Goal: Task Accomplishment & Management: Complete application form

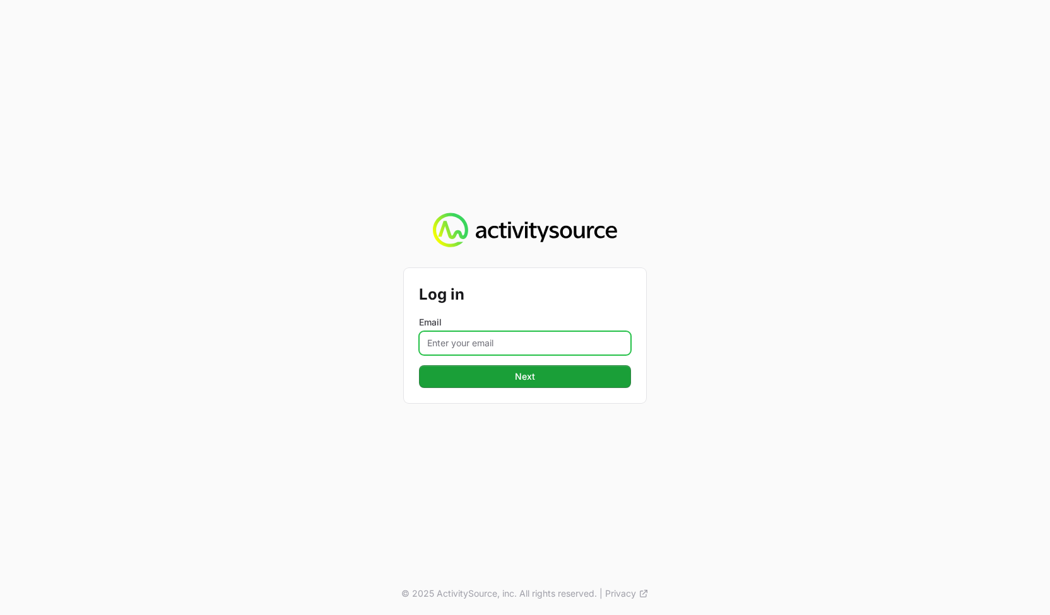
click at [511, 349] on input "Email" at bounding box center [525, 343] width 212 height 24
type input "[PERSON_NAME][EMAIL_ADDRESS][DOMAIN_NAME]"
click at [433, 415] on div "Log in Email [PERSON_NAME][EMAIL_ADDRESS][DOMAIN_NAME] Next © 2025 ActivitySour…" at bounding box center [525, 307] width 1050 height 615
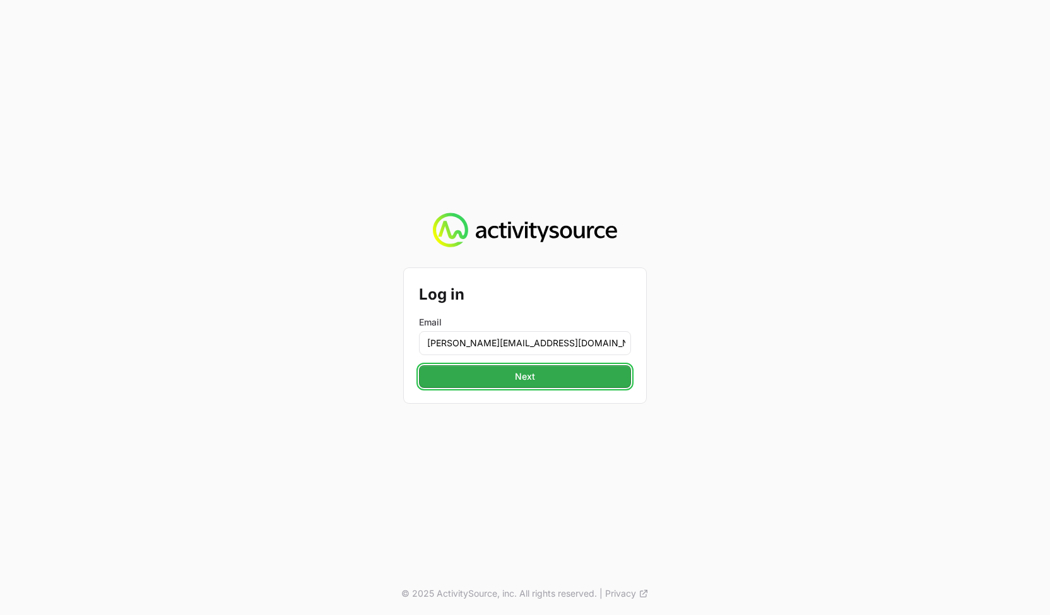
click at [449, 372] on button "Next" at bounding box center [525, 376] width 212 height 23
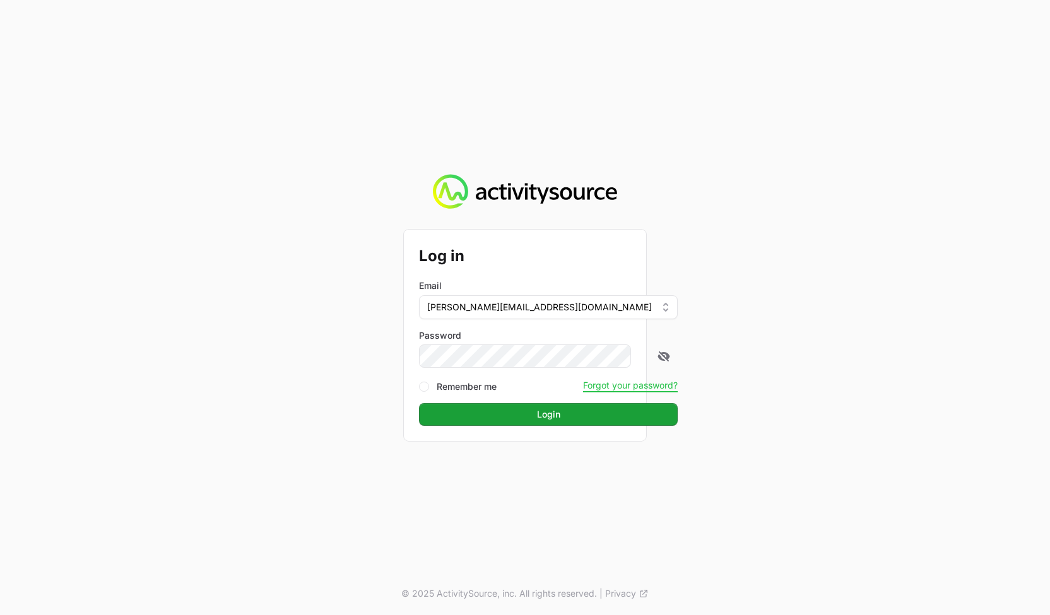
drag, startPoint x: 896, startPoint y: 353, endPoint x: 843, endPoint y: 358, distance: 53.2
click at [892, 353] on div "Log in Email [PERSON_NAME][EMAIL_ADDRESS][DOMAIN_NAME] Password Remember me For…" at bounding box center [525, 307] width 1050 height 615
click at [544, 413] on button "Login" at bounding box center [548, 414] width 259 height 23
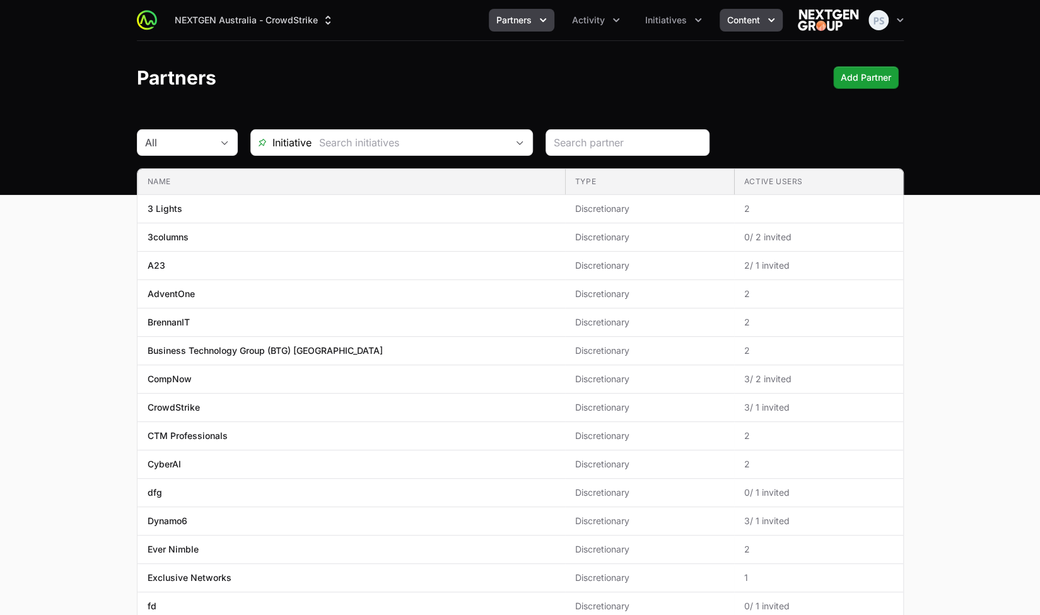
click at [727, 21] on span "Content" at bounding box center [743, 20] width 33 height 13
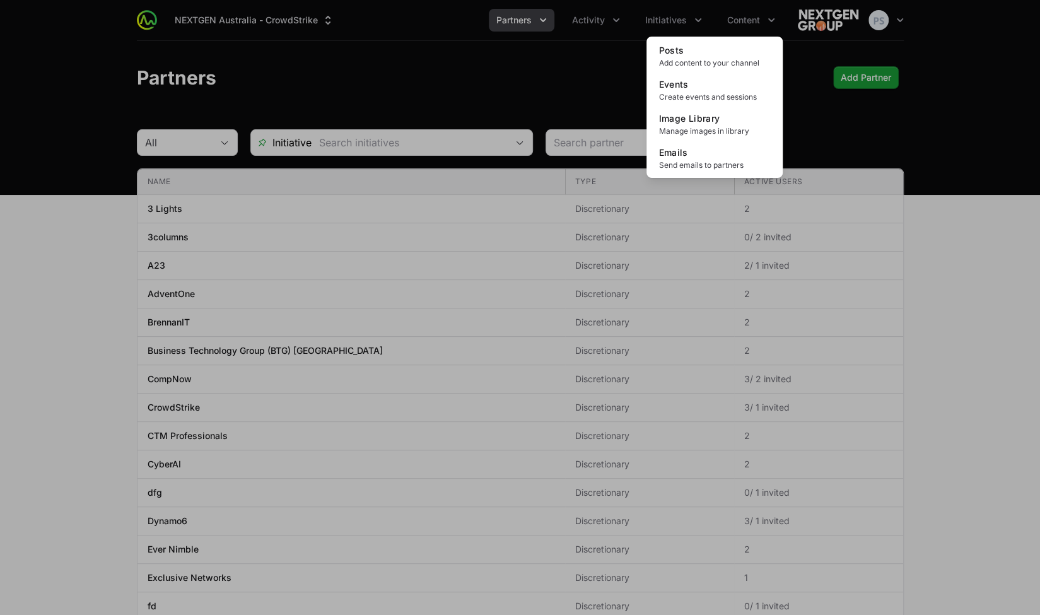
click at [444, 84] on div "Content menu" at bounding box center [520, 307] width 1040 height 615
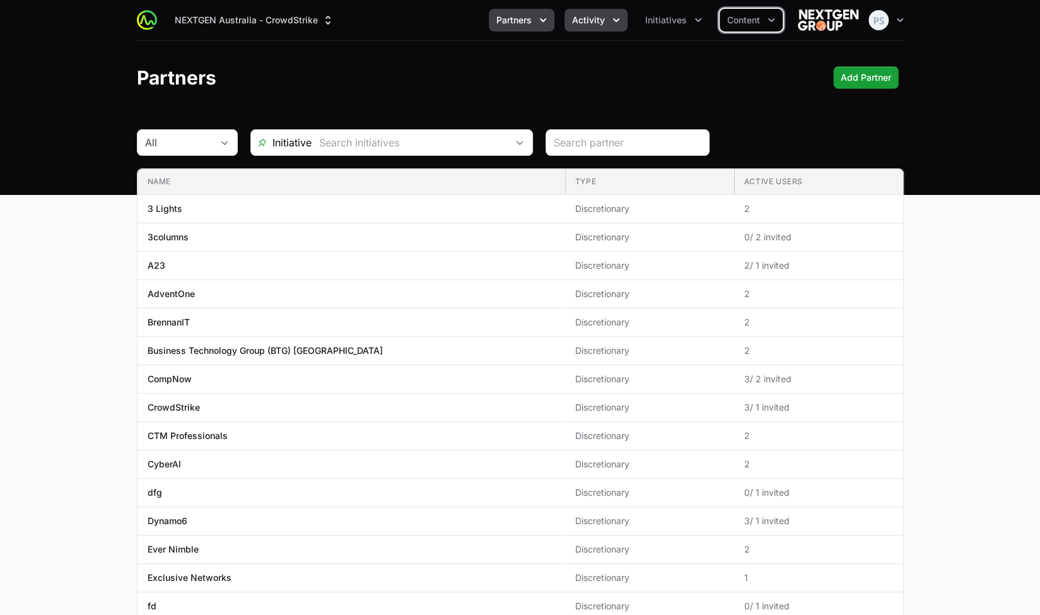
click at [583, 23] on span "Activity" at bounding box center [588, 20] width 33 height 13
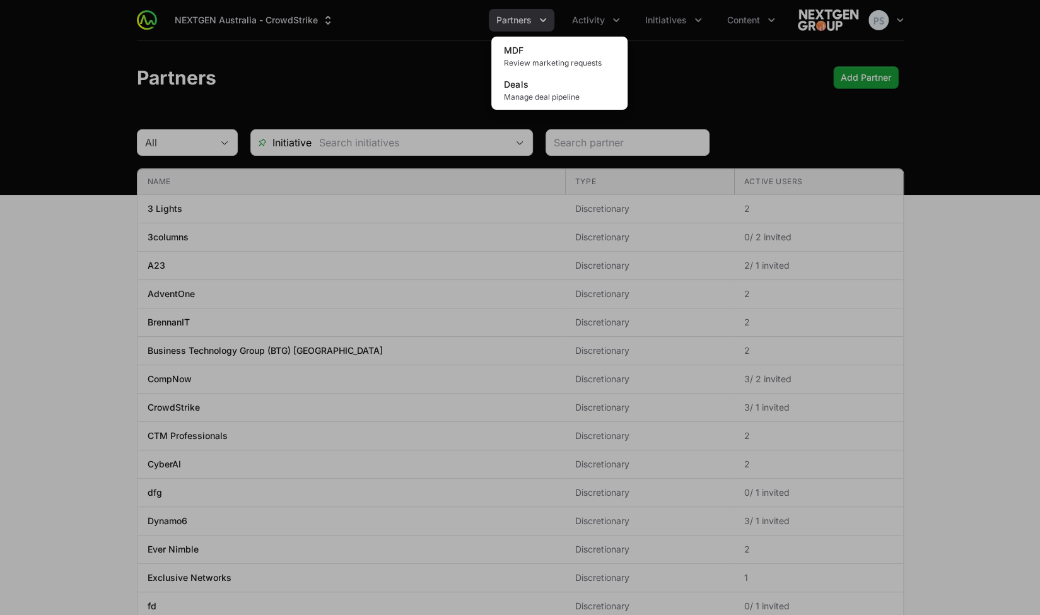
click at [362, 52] on div "Activity menu" at bounding box center [520, 307] width 1040 height 615
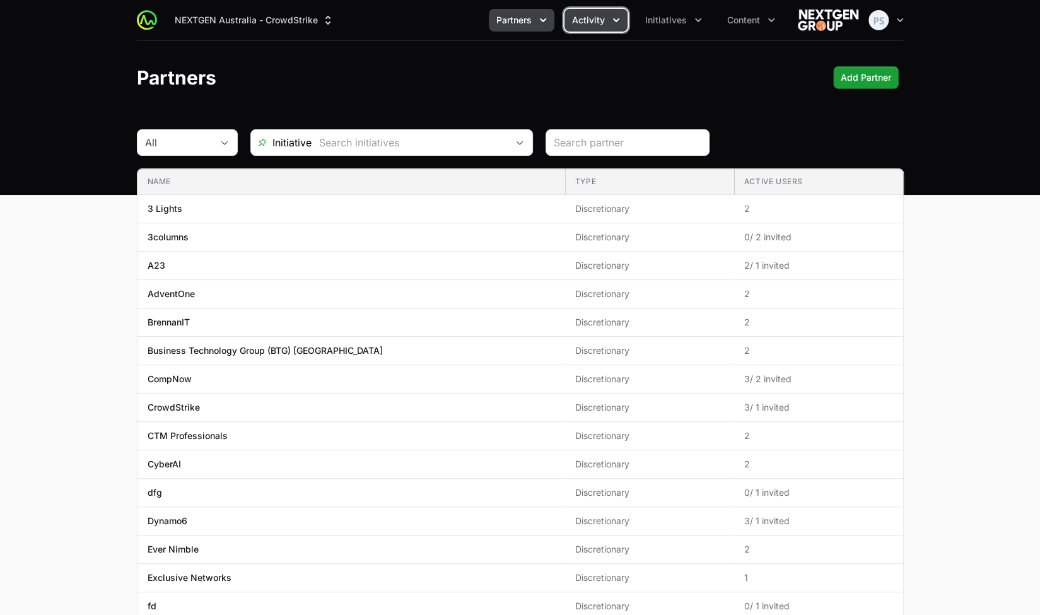
click at [588, 25] on span "Activity" at bounding box center [588, 20] width 33 height 13
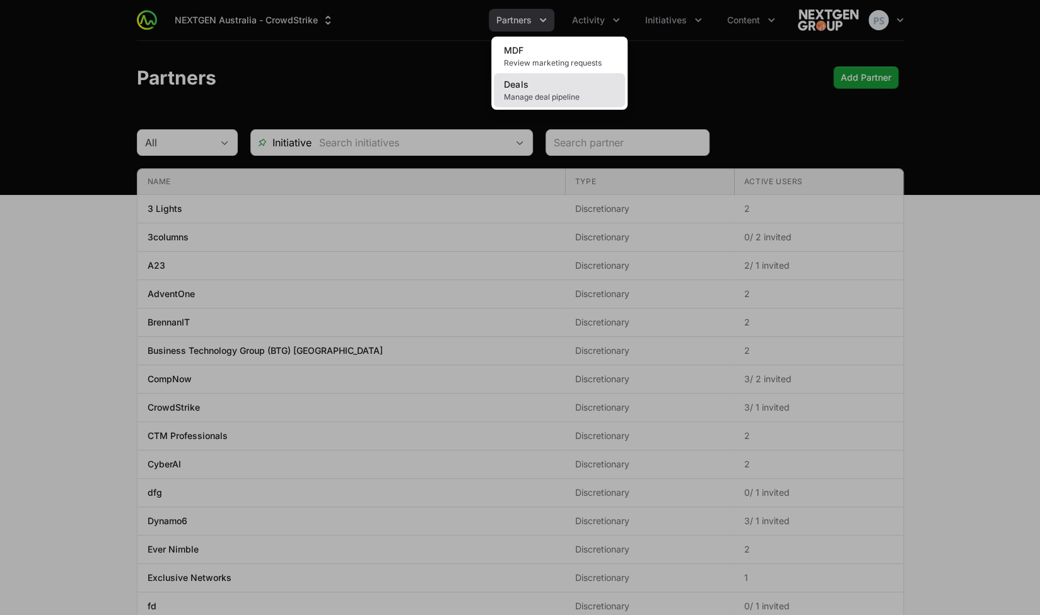
click at [564, 97] on span "Manage deal pipeline" at bounding box center [559, 97] width 111 height 10
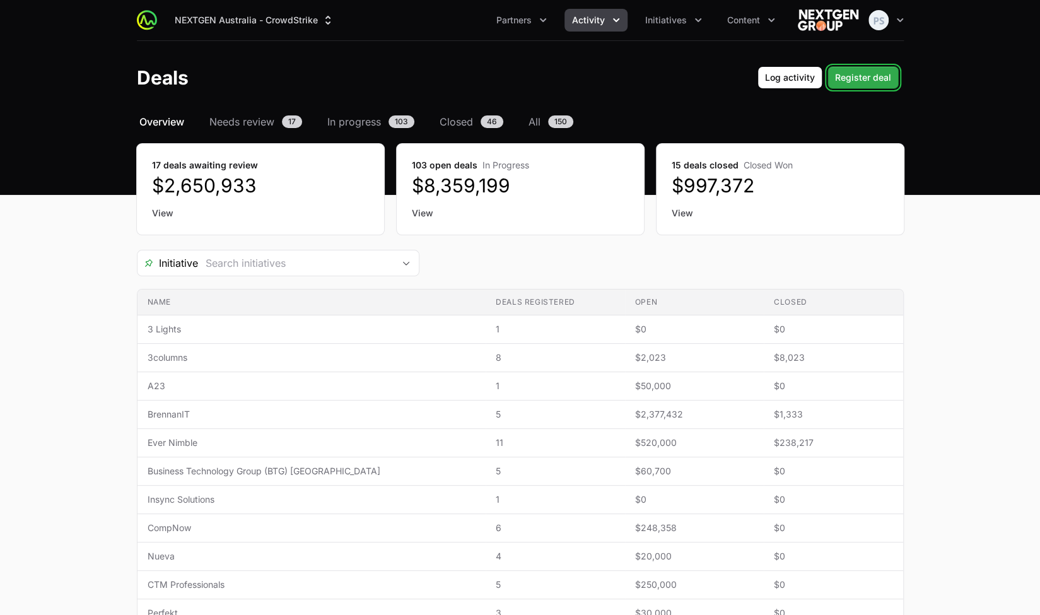
click at [861, 80] on span "Register deal" at bounding box center [863, 77] width 56 height 15
click at [599, 36] on div "NEXTGEN Australia - CrowdStrike Partners Activity Initiatives Content Open user…" at bounding box center [520, 20] width 767 height 40
click at [599, 27] on button "Activity" at bounding box center [596, 20] width 63 height 23
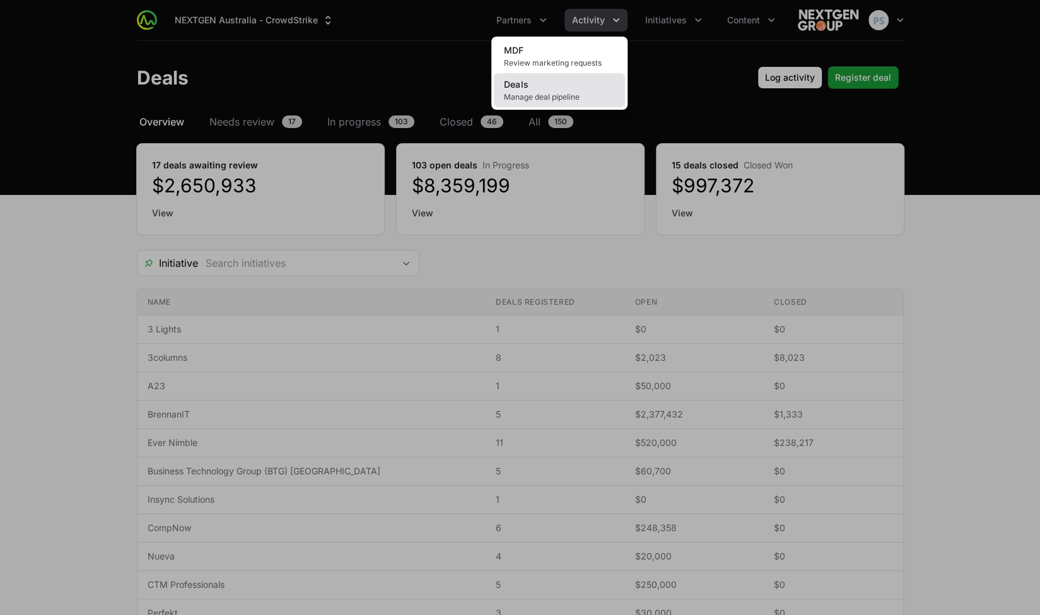
click at [558, 98] on span "Manage deal pipeline" at bounding box center [559, 97] width 111 height 10
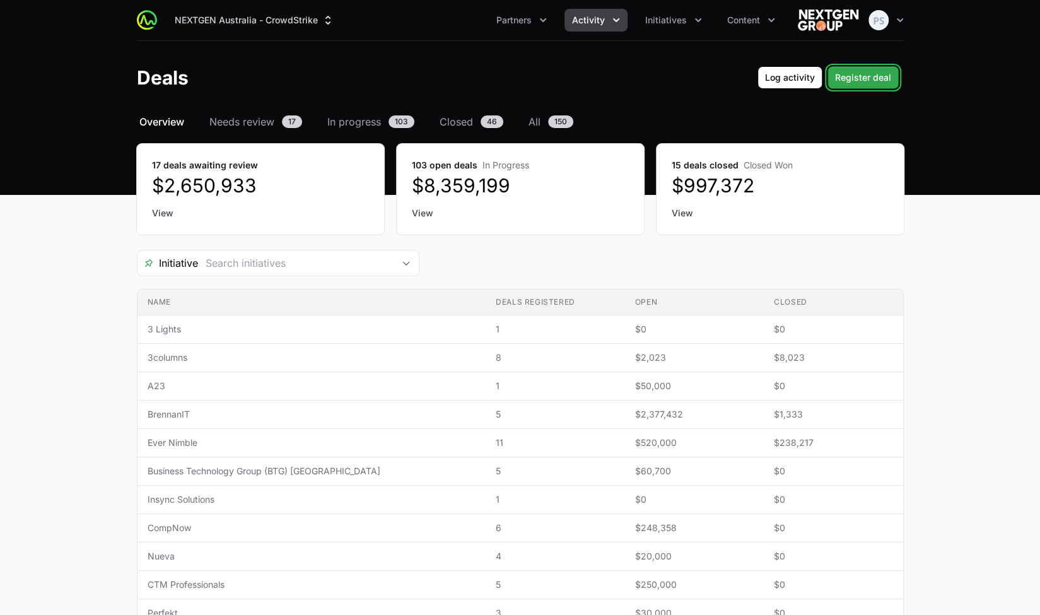
click at [859, 80] on span "Register deal" at bounding box center [863, 77] width 56 height 15
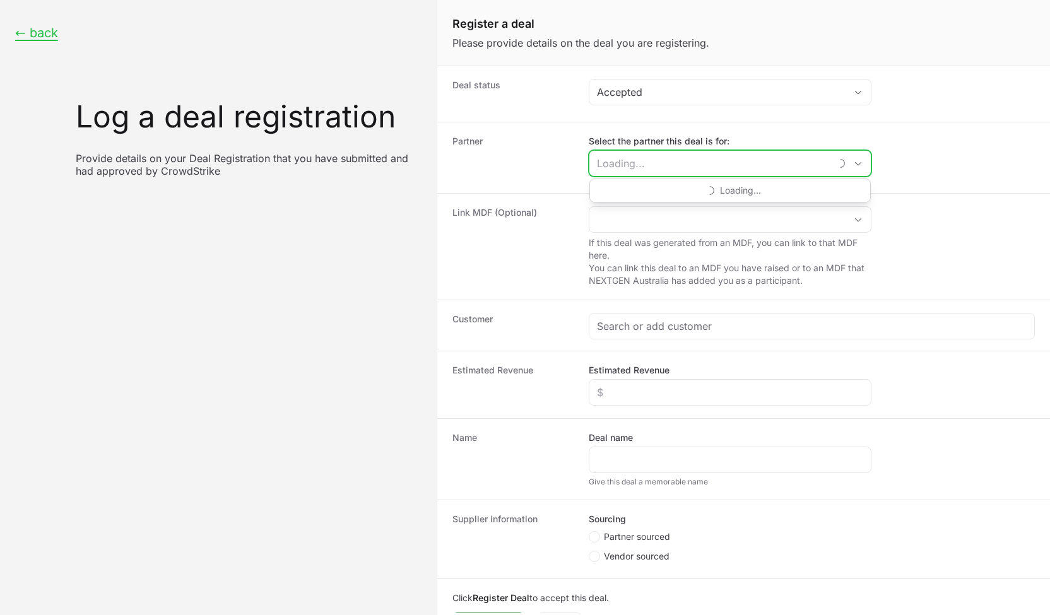
click at [688, 164] on input "Select the partner this deal is for:" at bounding box center [709, 163] width 241 height 25
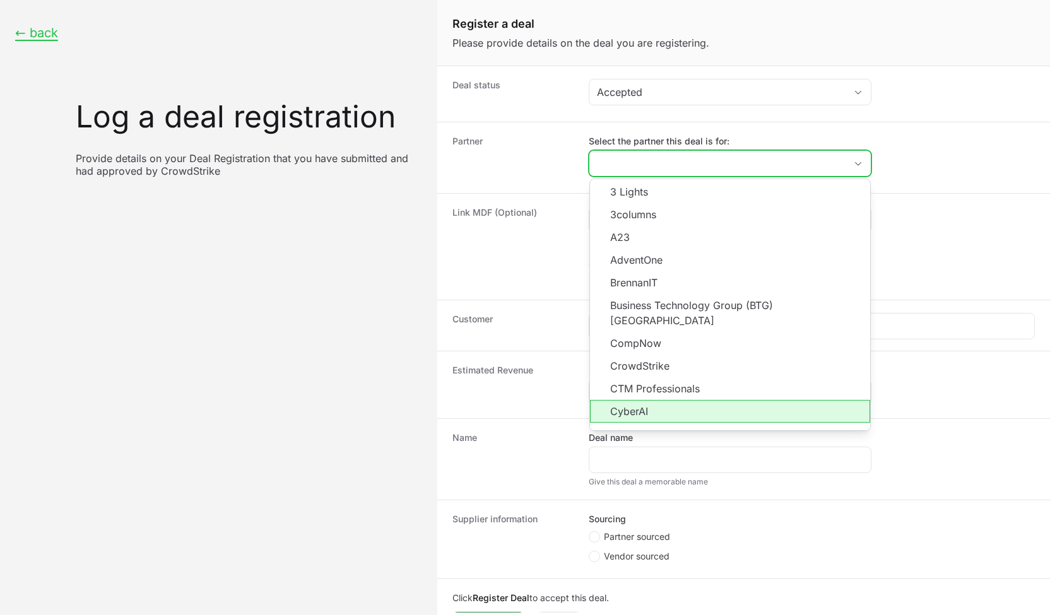
click at [676, 400] on li "CyberAI" at bounding box center [730, 411] width 280 height 23
type input "CyberAI"
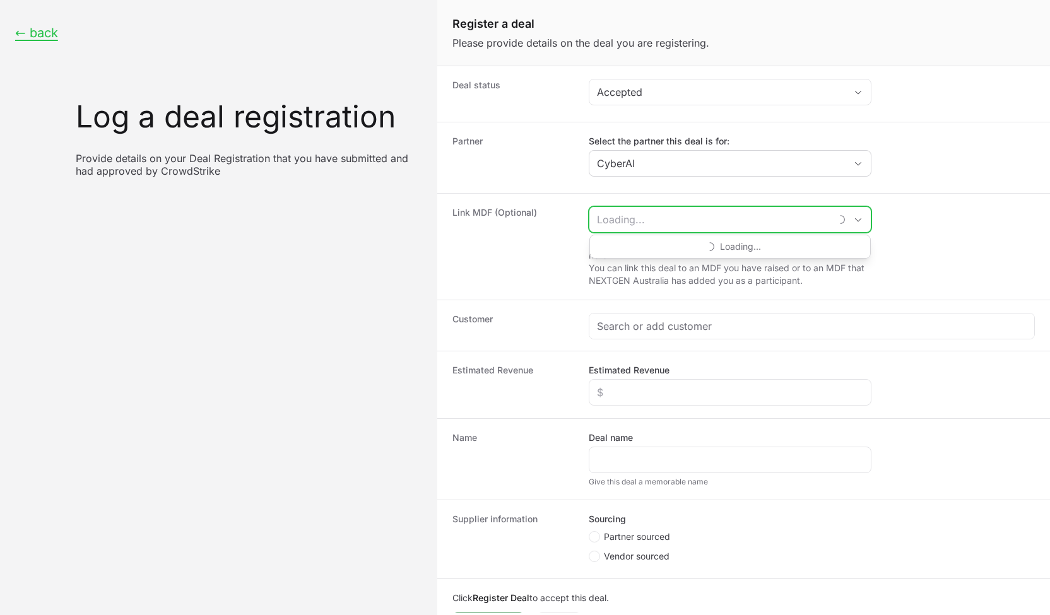
click at [635, 223] on input "Create activity form" at bounding box center [709, 219] width 241 height 25
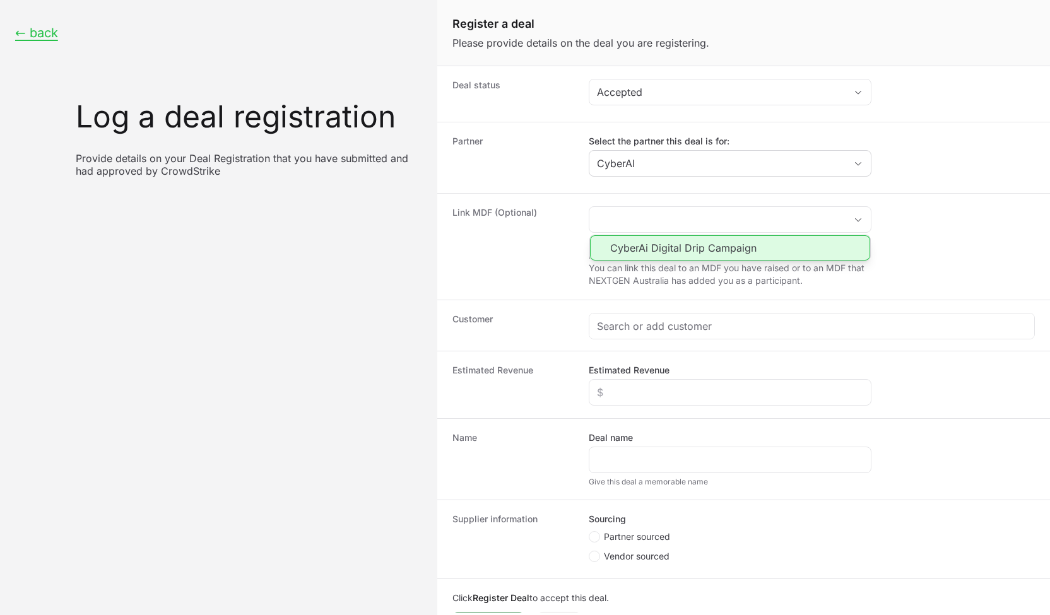
click at [647, 188] on div "Partner Select the partner this deal is for: CyberAI" at bounding box center [743, 157] width 613 height 71
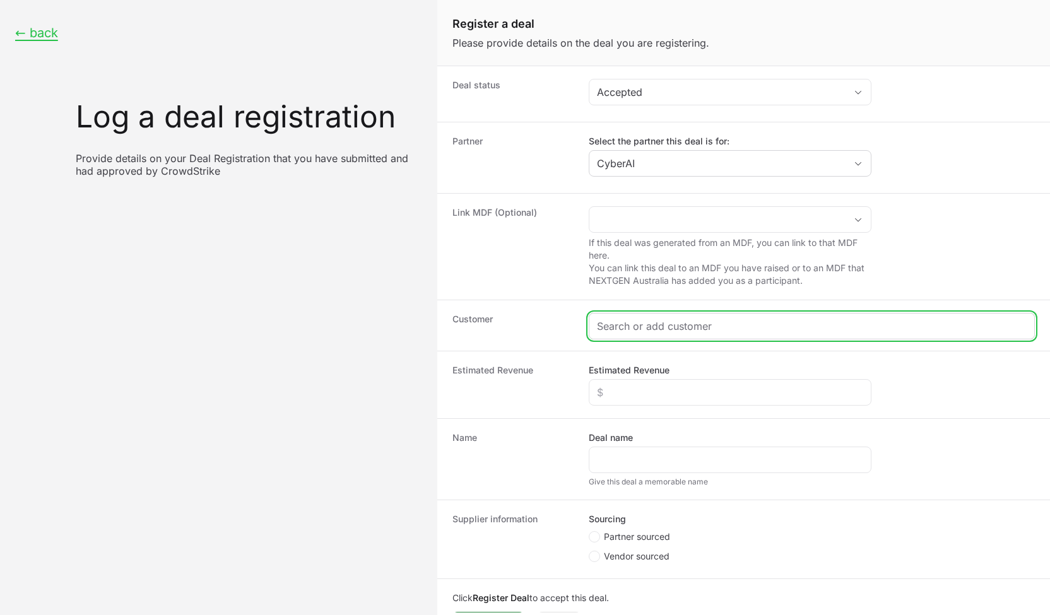
click at [645, 325] on input "Create activity form" at bounding box center [812, 326] width 430 height 15
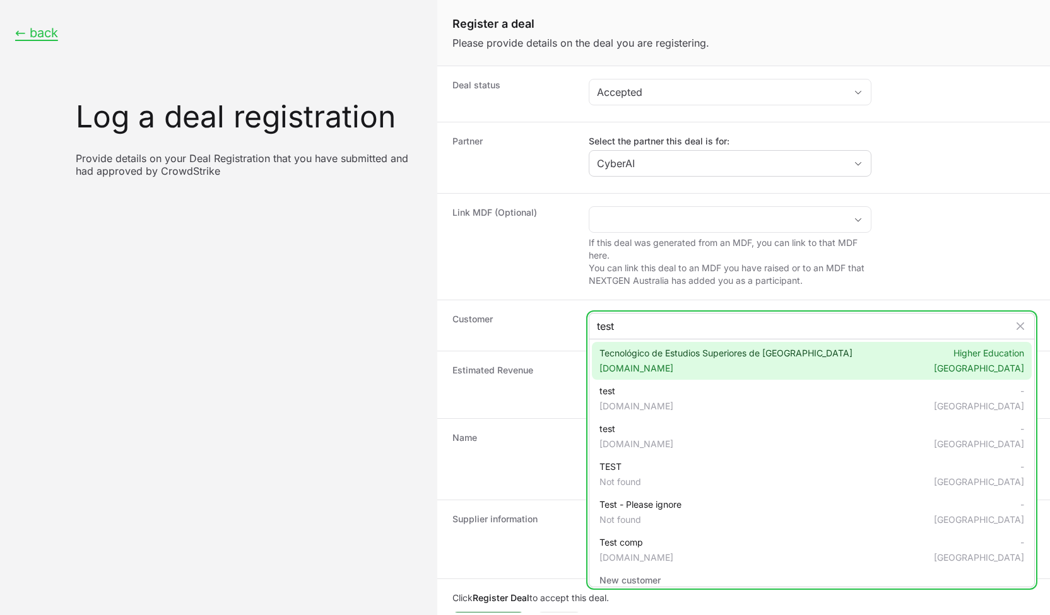
type input "test"
click at [666, 358] on span "Tecnológico de Estudios Superiores de Tianguistenco [DOMAIN_NAME]" at bounding box center [725, 361] width 253 height 28
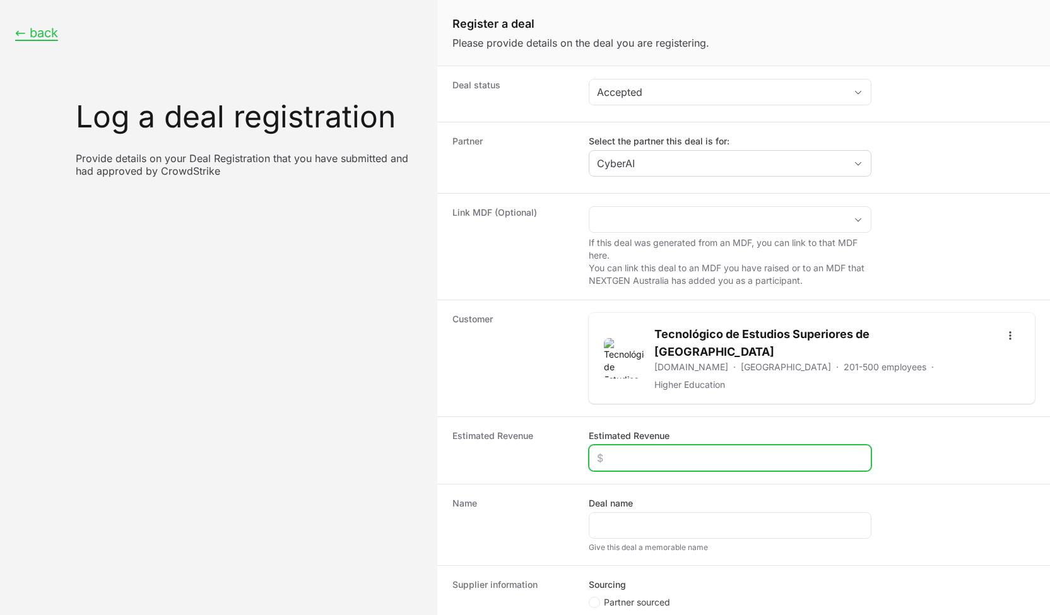
click at [653, 451] on input "Estimated Revenue" at bounding box center [730, 458] width 266 height 15
type input "$2,333"
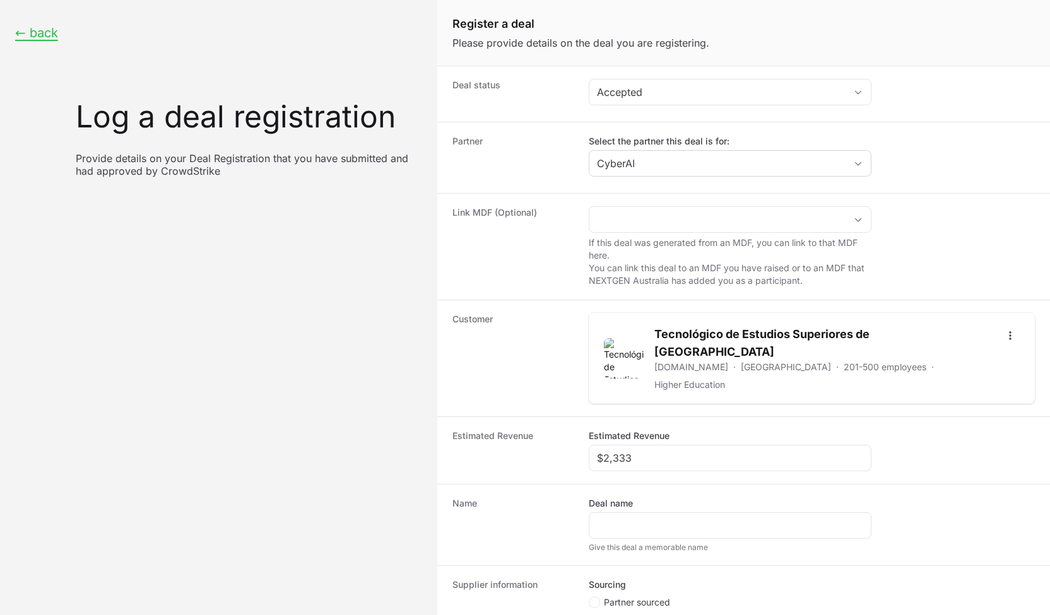
click at [642, 497] on div "Deal name" at bounding box center [730, 518] width 283 height 42
click at [645, 512] on div "Create activity form" at bounding box center [730, 525] width 283 height 27
click at [657, 512] on div "Create activity form" at bounding box center [730, 525] width 283 height 27
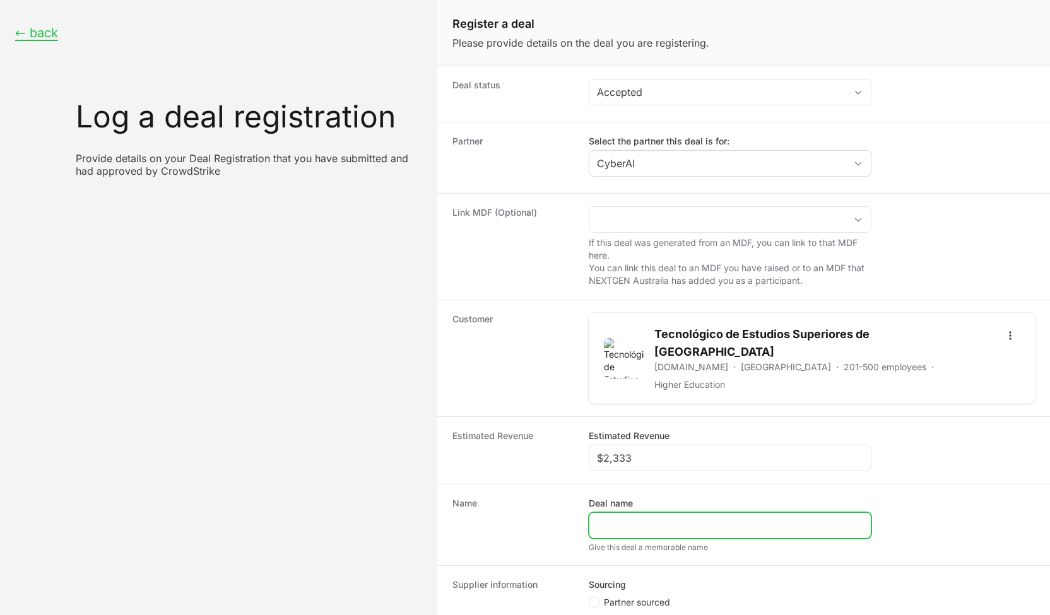
click at [657, 518] on input "Deal name" at bounding box center [730, 525] width 266 height 15
type input "test"
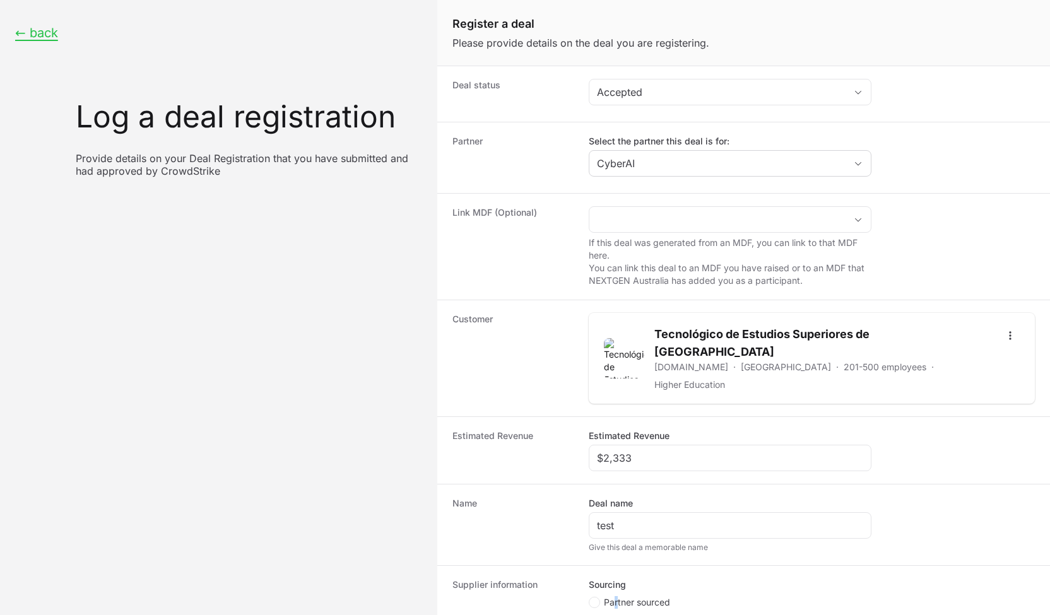
click at [617, 593] on span "Partner sourced" at bounding box center [637, 602] width 66 height 13
click at [653, 593] on span "Partner sourced" at bounding box center [637, 602] width 66 height 13
click at [590, 593] on input "Partner sourced" at bounding box center [589, 597] width 1 height 1
radio input "true"
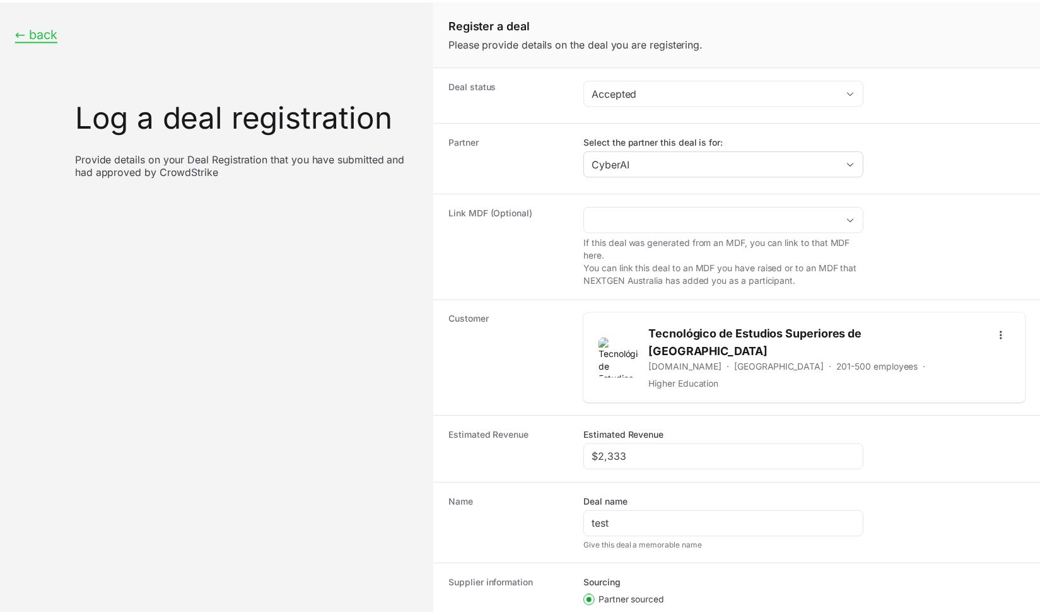
scroll to position [146, 0]
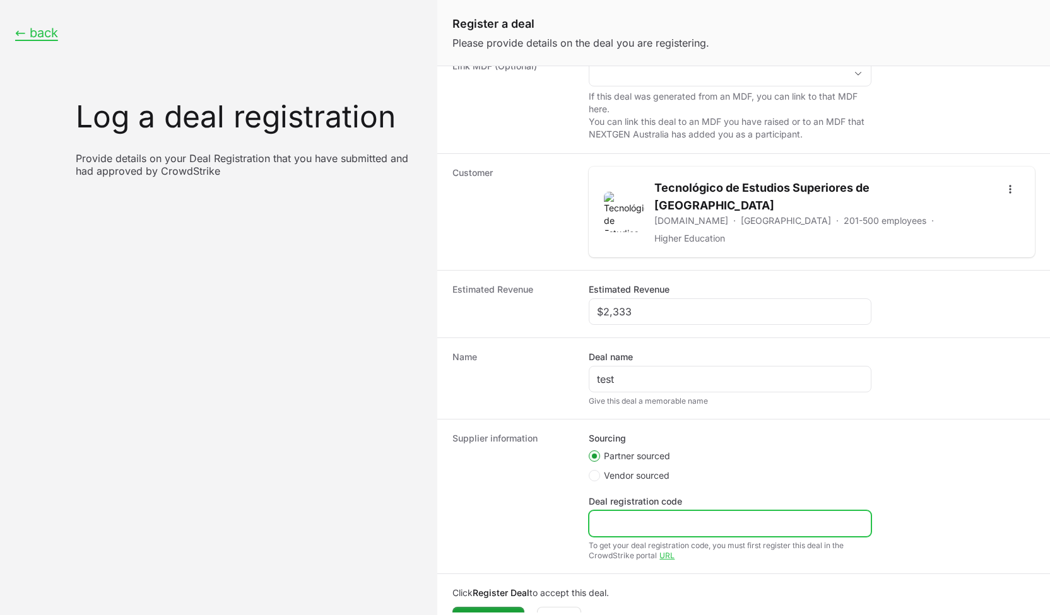
click at [671, 516] on input "Deal registration code" at bounding box center [730, 523] width 266 height 15
type input "asd"
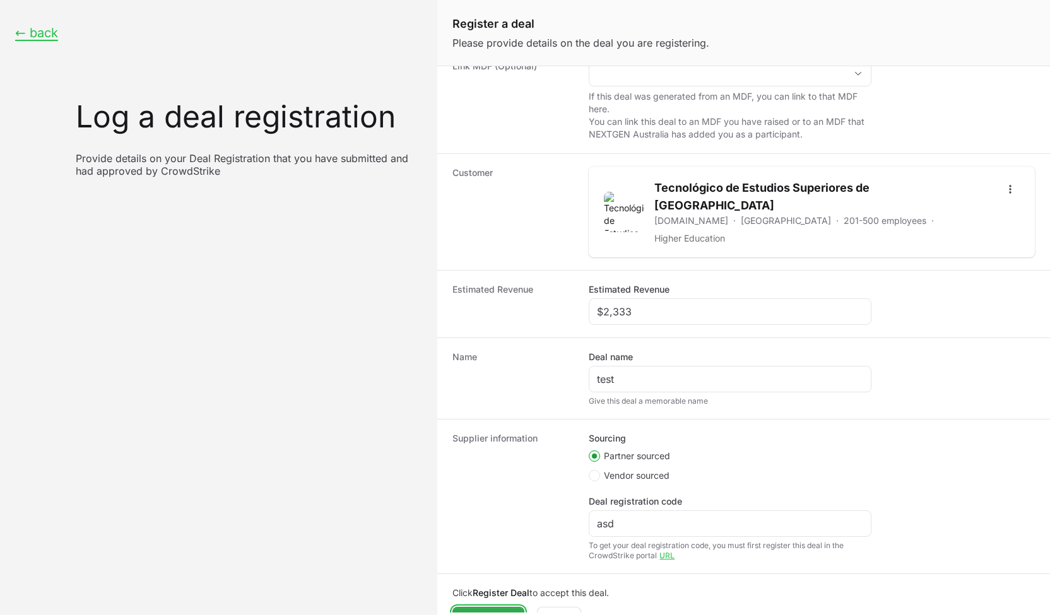
click at [504, 593] on span "Register Deal" at bounding box center [488, 618] width 57 height 15
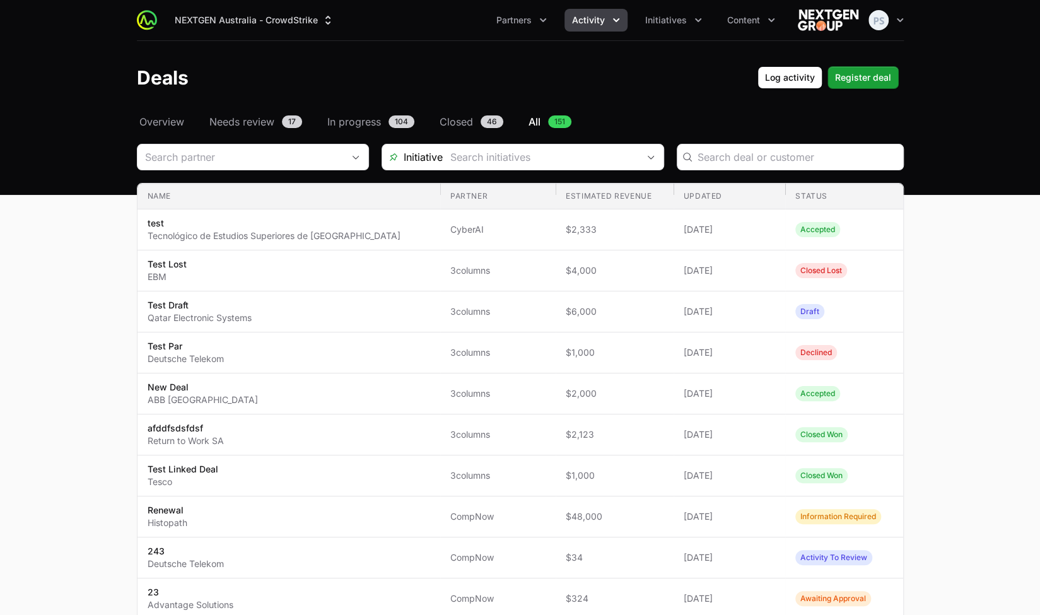
click at [630, 109] on header "Deals Log activity Register deal" at bounding box center [520, 77] width 1040 height 73
click at [635, 115] on nav "Overview Needs review 17 In progress 104 Closed 46 All 151" at bounding box center [520, 121] width 767 height 15
